Goal: Navigation & Orientation: Find specific page/section

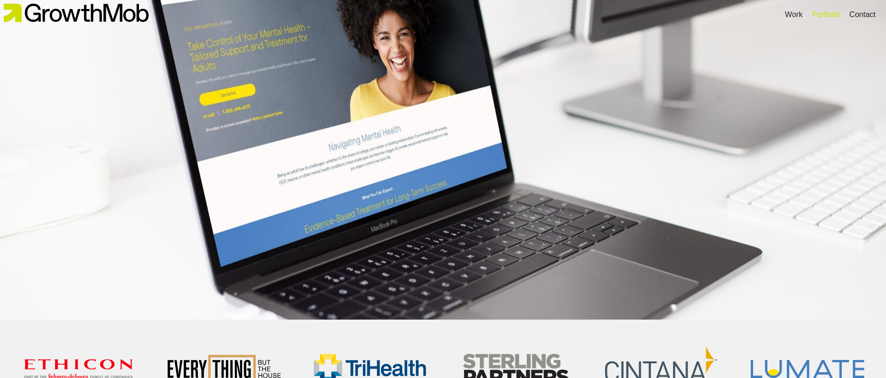
click at [809, 14] on div "Portfolio" at bounding box center [825, 15] width 37 height 16
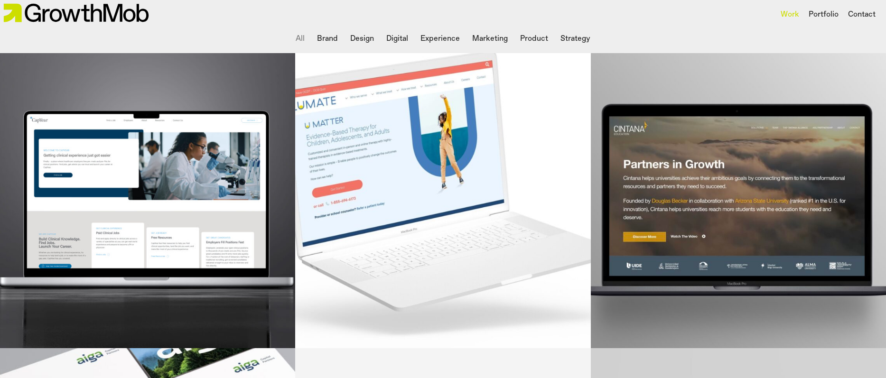
click at [425, 34] on li "Experience" at bounding box center [440, 38] width 47 height 19
click at [481, 29] on li "Marketing" at bounding box center [489, 38] width 43 height 19
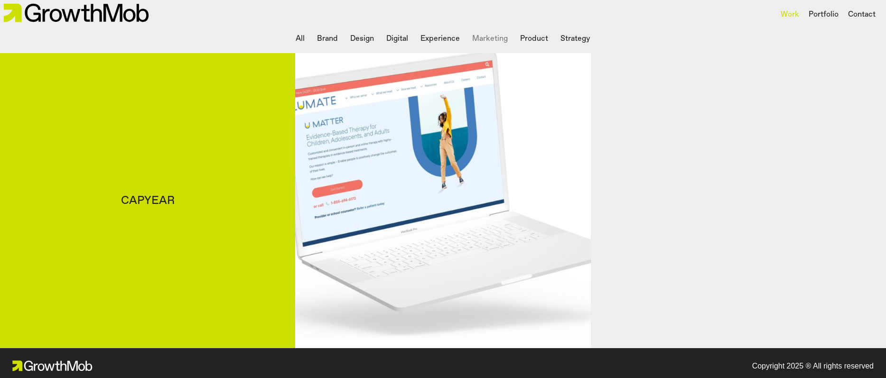
click at [228, 131] on div "CapYear" at bounding box center [147, 200] width 295 height 295
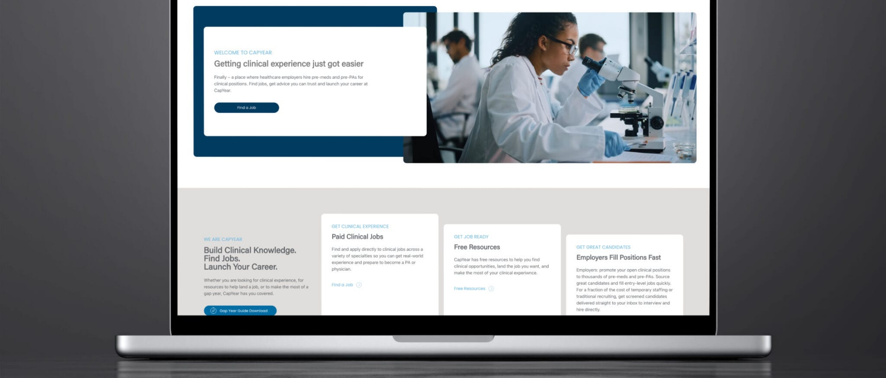
scroll to position [16, 0]
